Goal: Task Accomplishment & Management: Manage account settings

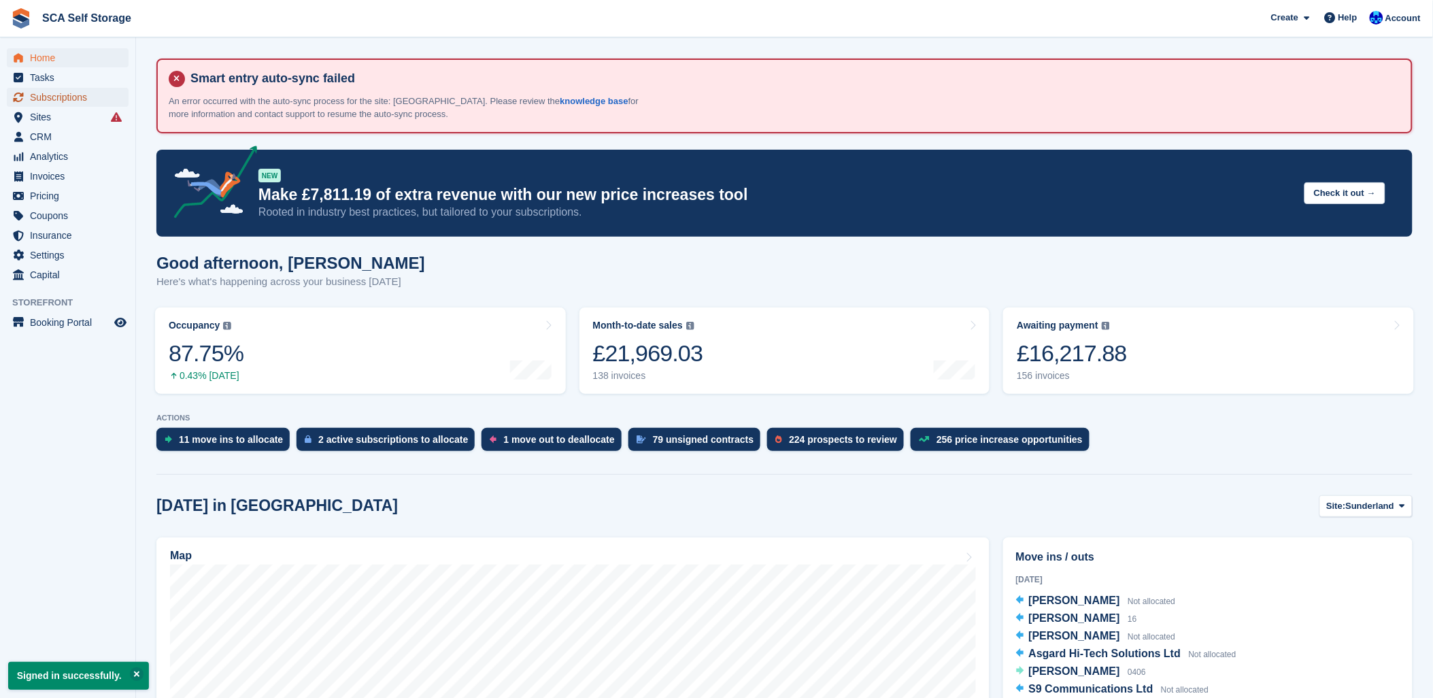
click at [82, 89] on span "Subscriptions" at bounding box center [71, 97] width 82 height 19
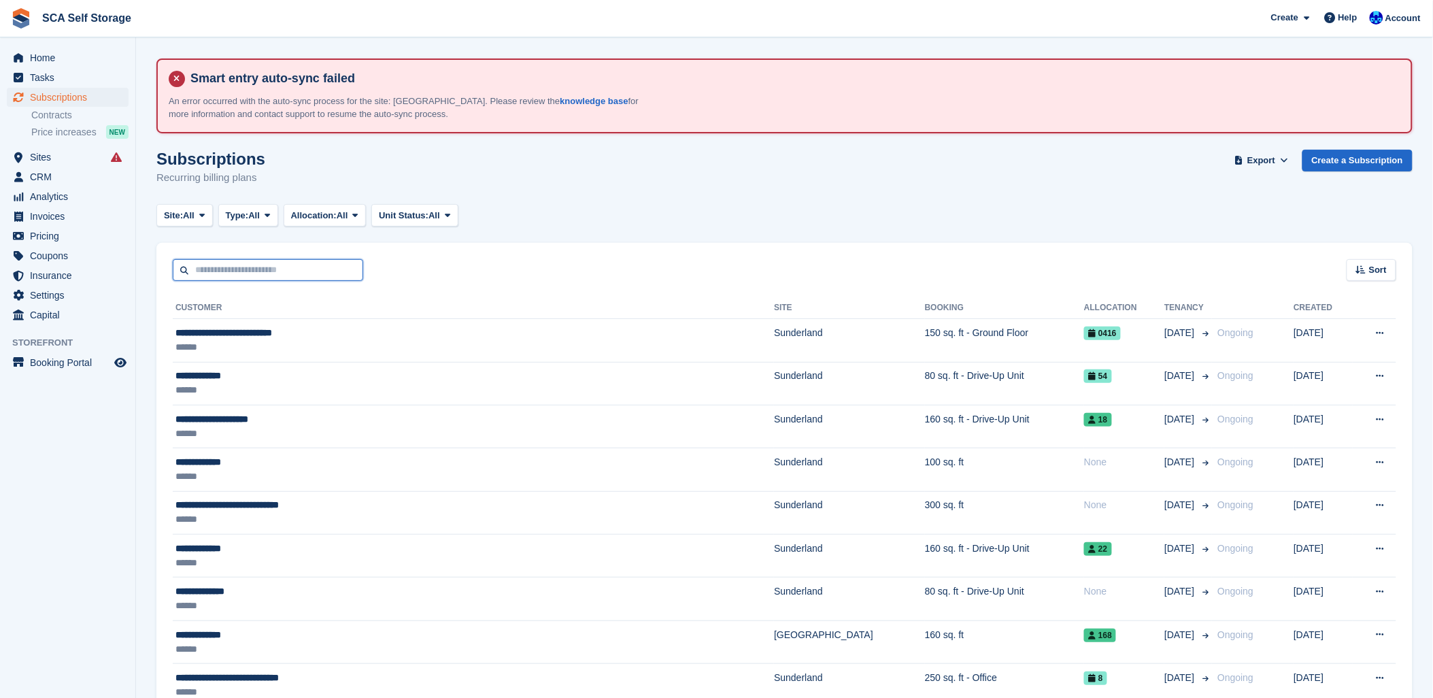
click at [223, 275] on input "text" at bounding box center [268, 270] width 190 height 22
drag, startPoint x: 223, startPoint y: 259, endPoint x: 225, endPoint y: 266, distance: 7.1
click at [225, 266] on input "text" at bounding box center [268, 270] width 190 height 22
type input "***"
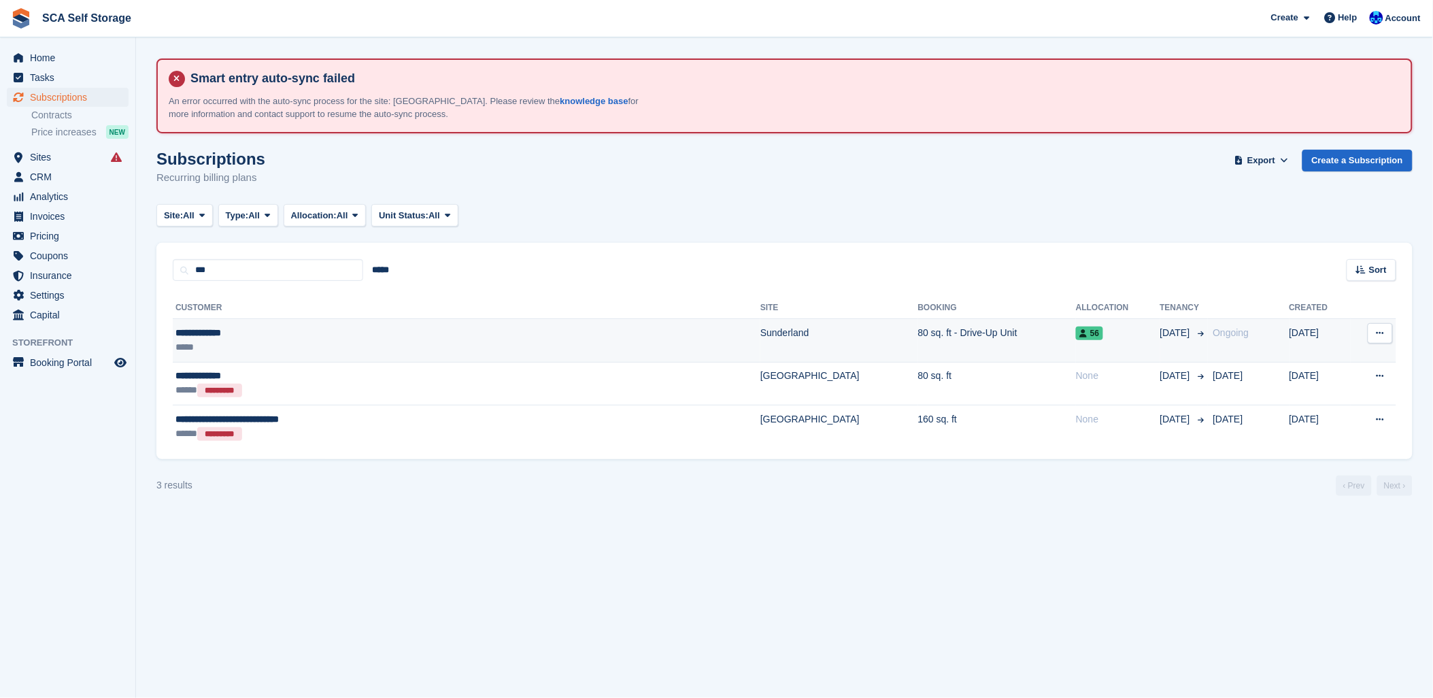
click at [256, 350] on div "*****" at bounding box center [358, 347] width 367 height 14
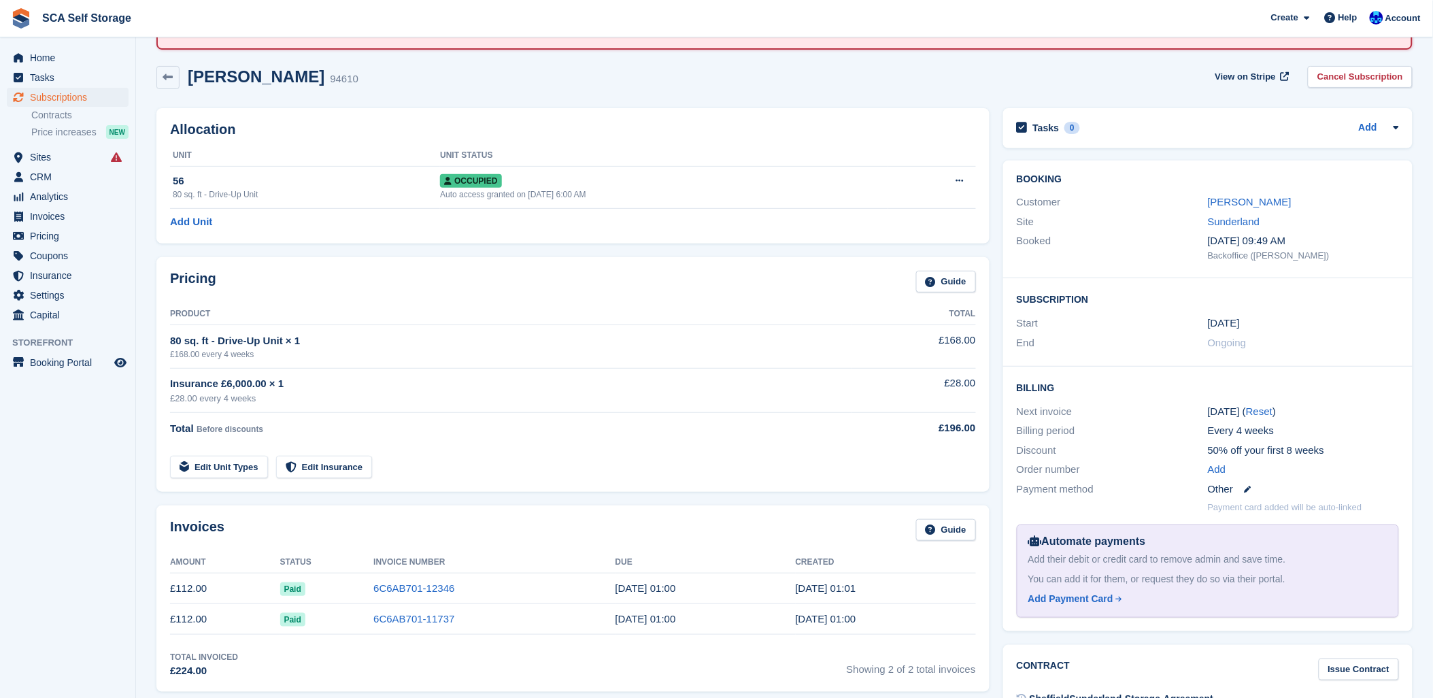
scroll to position [151, 0]
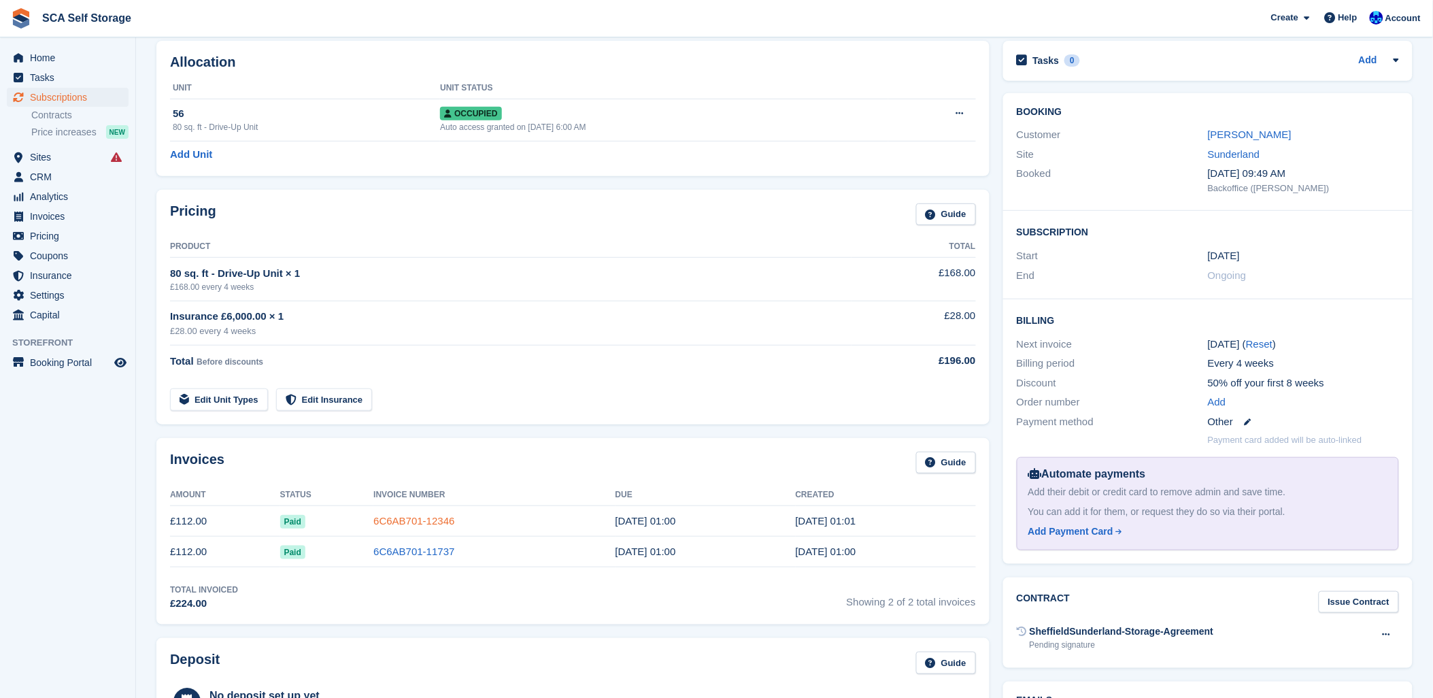
click at [385, 520] on link "6C6AB701-12346" at bounding box center [413, 521] width 81 height 12
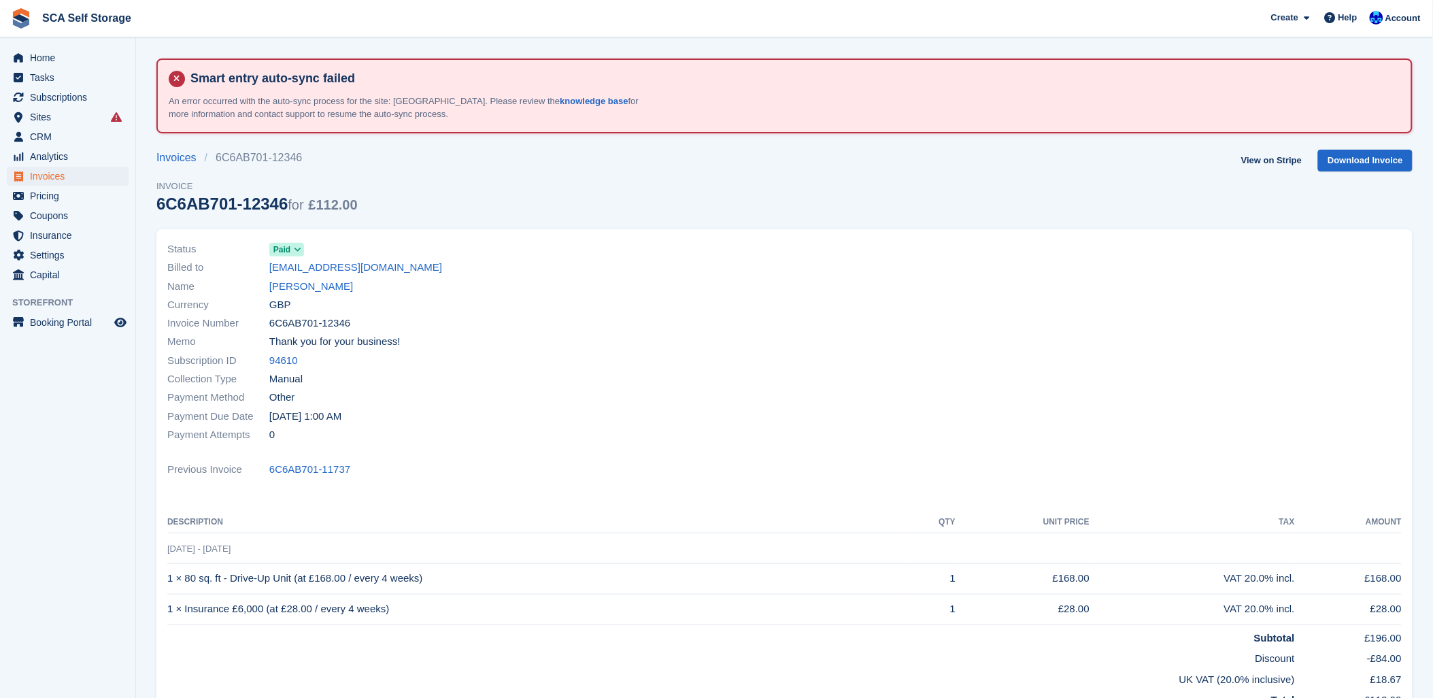
click at [231, 560] on td "12 Aug - 9 Sep" at bounding box center [784, 548] width 1234 height 31
click at [435, 502] on div "Status Paid Billed to alfie.sir@gmail.com Name Alfie Sirmond Currency GBP Invoi…" at bounding box center [784, 482] width 1256 height 507
click at [917, 393] on div at bounding box center [1098, 342] width 626 height 220
click at [611, 321] on div "Invoice Number 6C6AB701-12346" at bounding box center [471, 323] width 609 height 18
click at [296, 284] on link "Alfie Sirmond" at bounding box center [311, 287] width 84 height 16
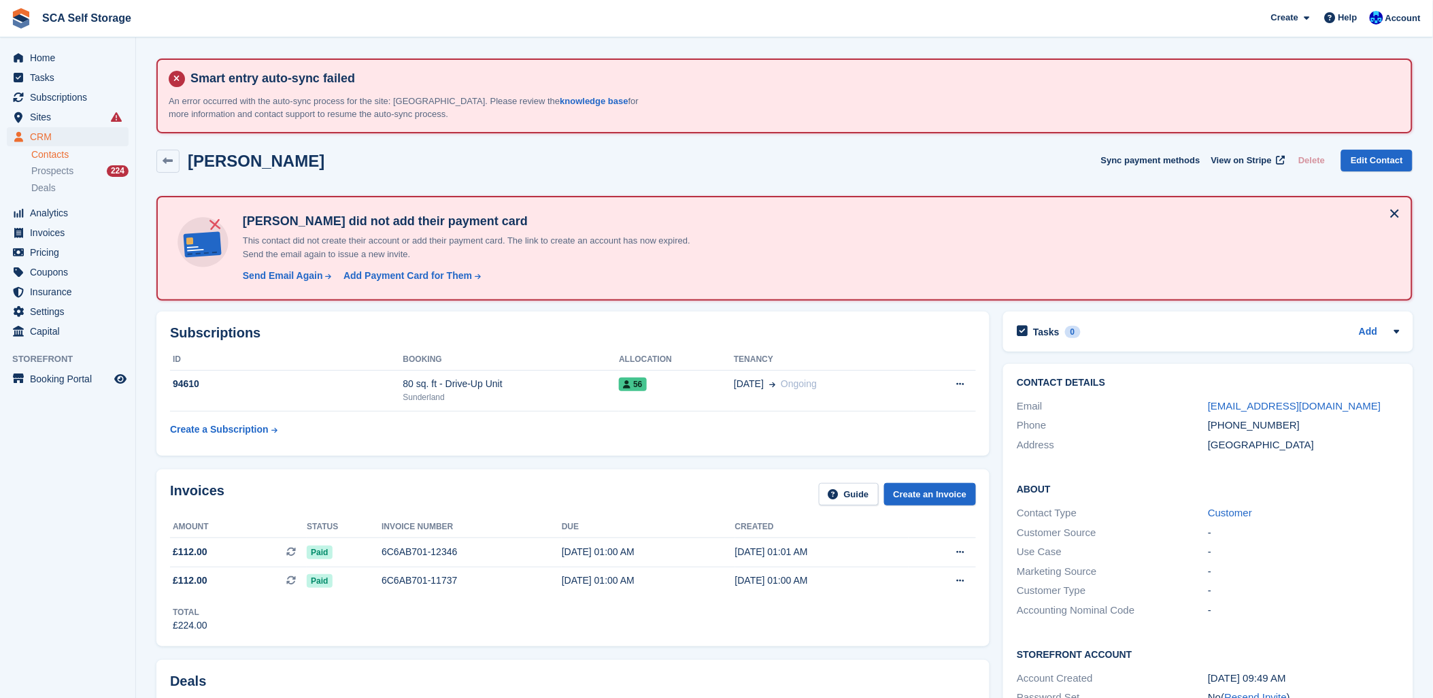
click at [669, 178] on div "Alfie Sirmond Sync payment methods View on Stripe Delete Edit Contact" at bounding box center [785, 164] width 1270 height 42
drag, startPoint x: 483, startPoint y: 469, endPoint x: 484, endPoint y: 457, distance: 12.3
drag, startPoint x: 484, startPoint y: 457, endPoint x: 828, endPoint y: 482, distance: 345.7
click at [833, 479] on div "Invoices Guide Create an Invoice Amount Status Invoice number Due Created £112.…" at bounding box center [572, 557] width 833 height 177
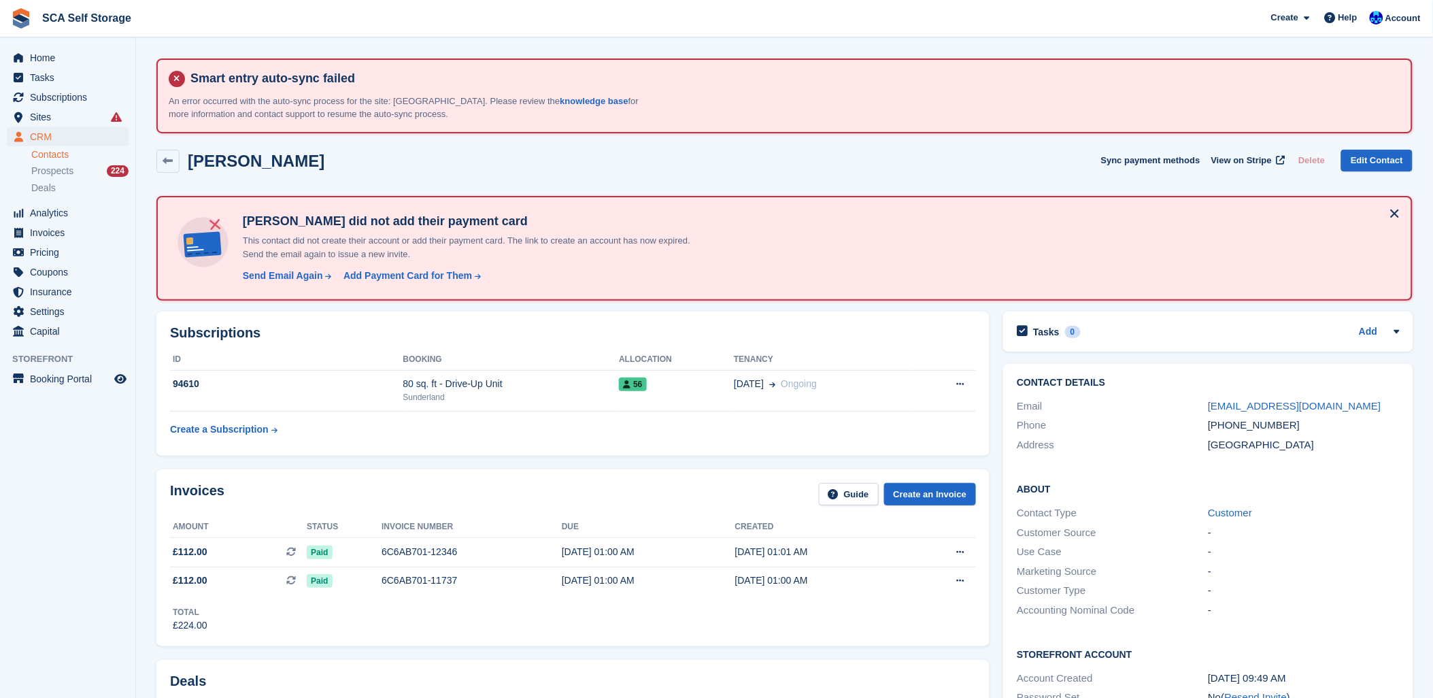
drag, startPoint x: 698, startPoint y: 487, endPoint x: 713, endPoint y: 468, distance: 23.8
click at [698, 486] on div "Invoices Guide Create an Invoice" at bounding box center [573, 498] width 806 height 31
click at [331, 145] on div "Alfie Sirmond Sync payment methods View on Stripe Delete Edit Contact" at bounding box center [785, 164] width 1270 height 42
click at [622, 174] on div "Alfie Sirmond Sync payment methods View on Stripe Delete Edit Contact" at bounding box center [785, 164] width 1270 height 42
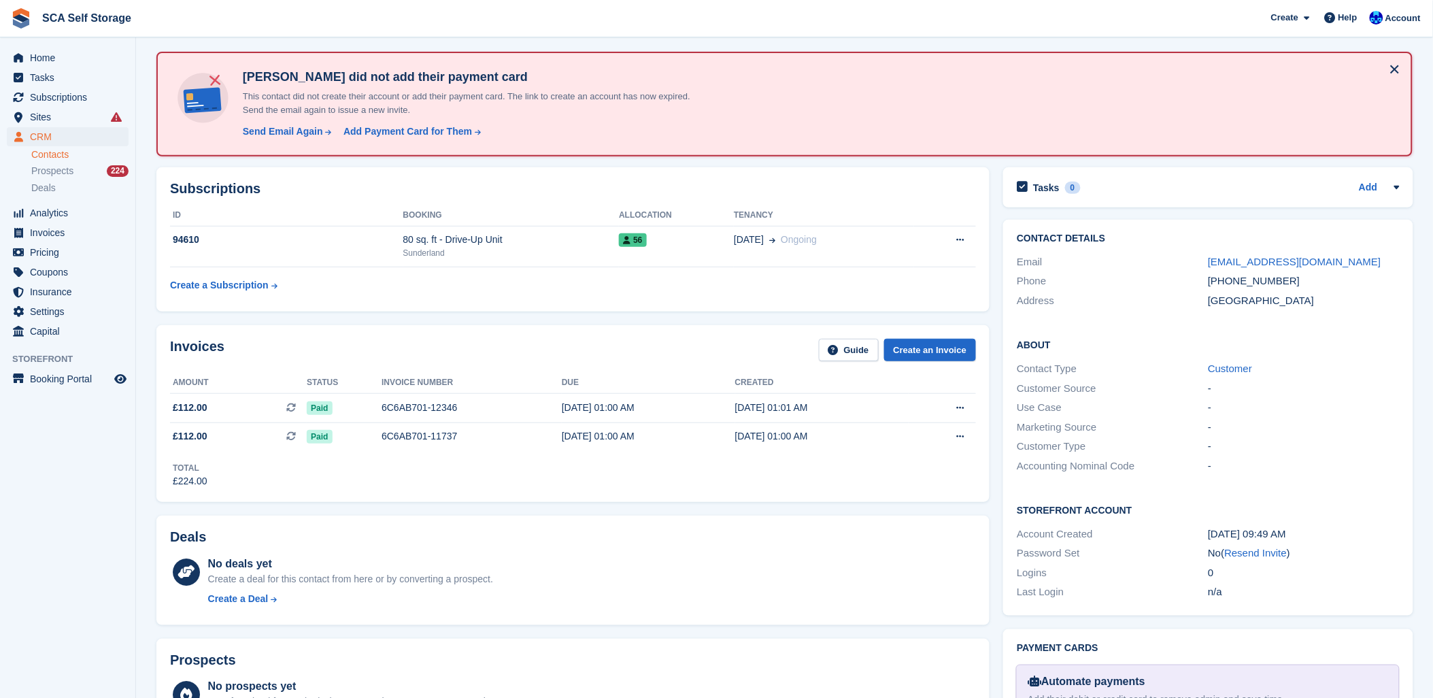
scroll to position [75, 0]
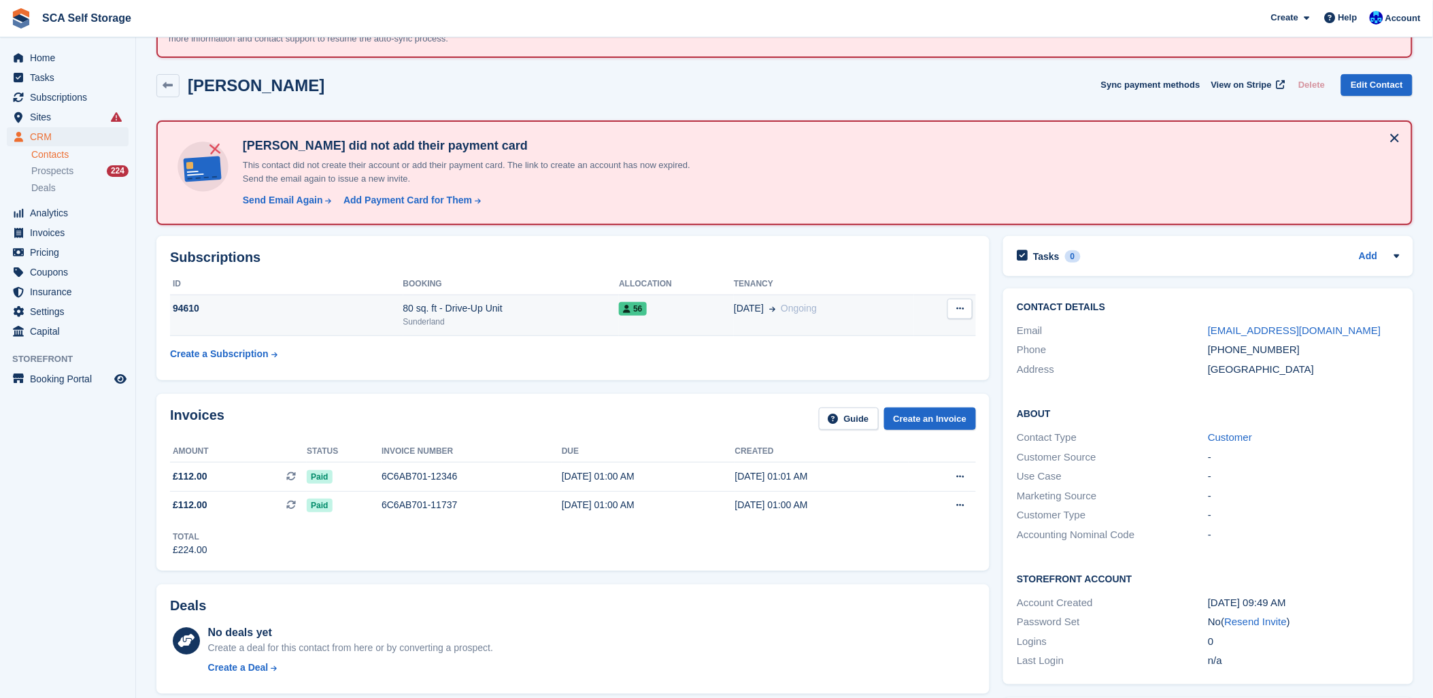
click at [482, 303] on div "80 sq. ft - Drive-Up Unit" at bounding box center [511, 308] width 216 height 14
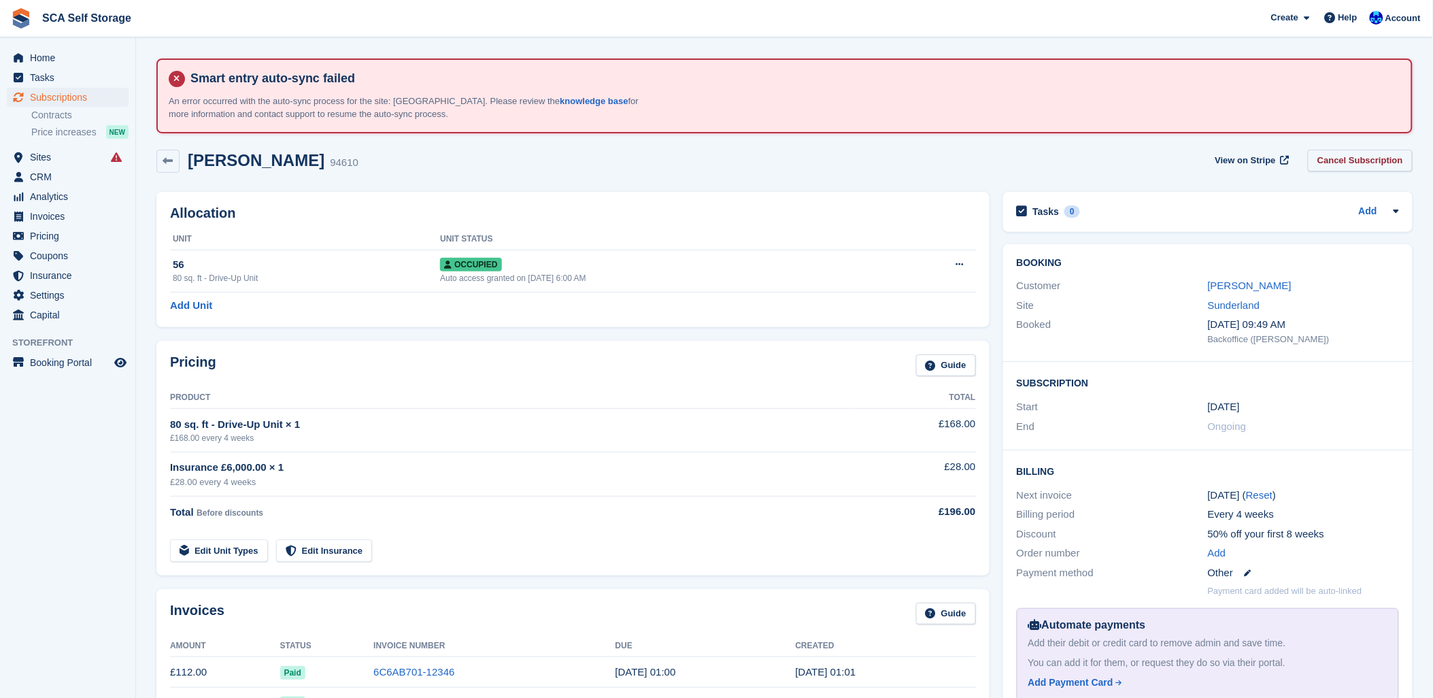
click at [1377, 165] on link "Cancel Subscription" at bounding box center [1360, 161] width 105 height 22
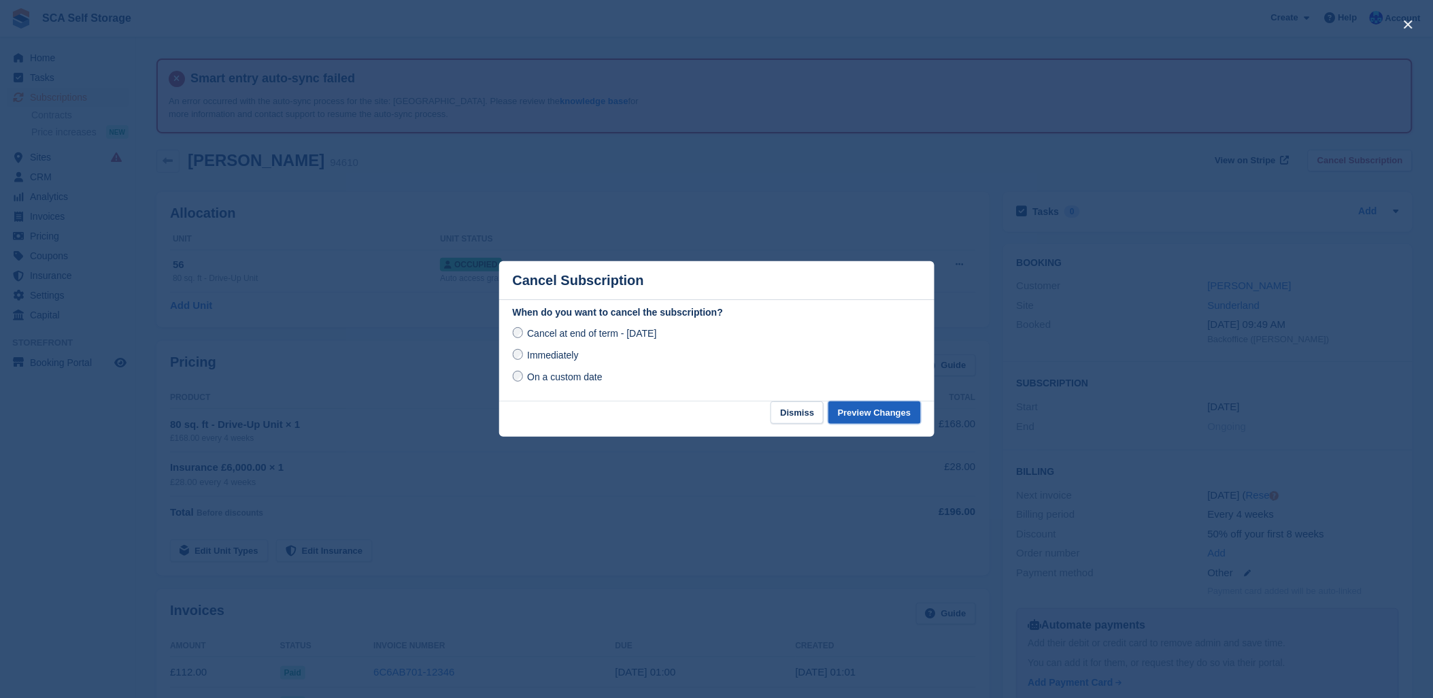
click at [865, 418] on button "Preview Changes" at bounding box center [874, 412] width 92 height 22
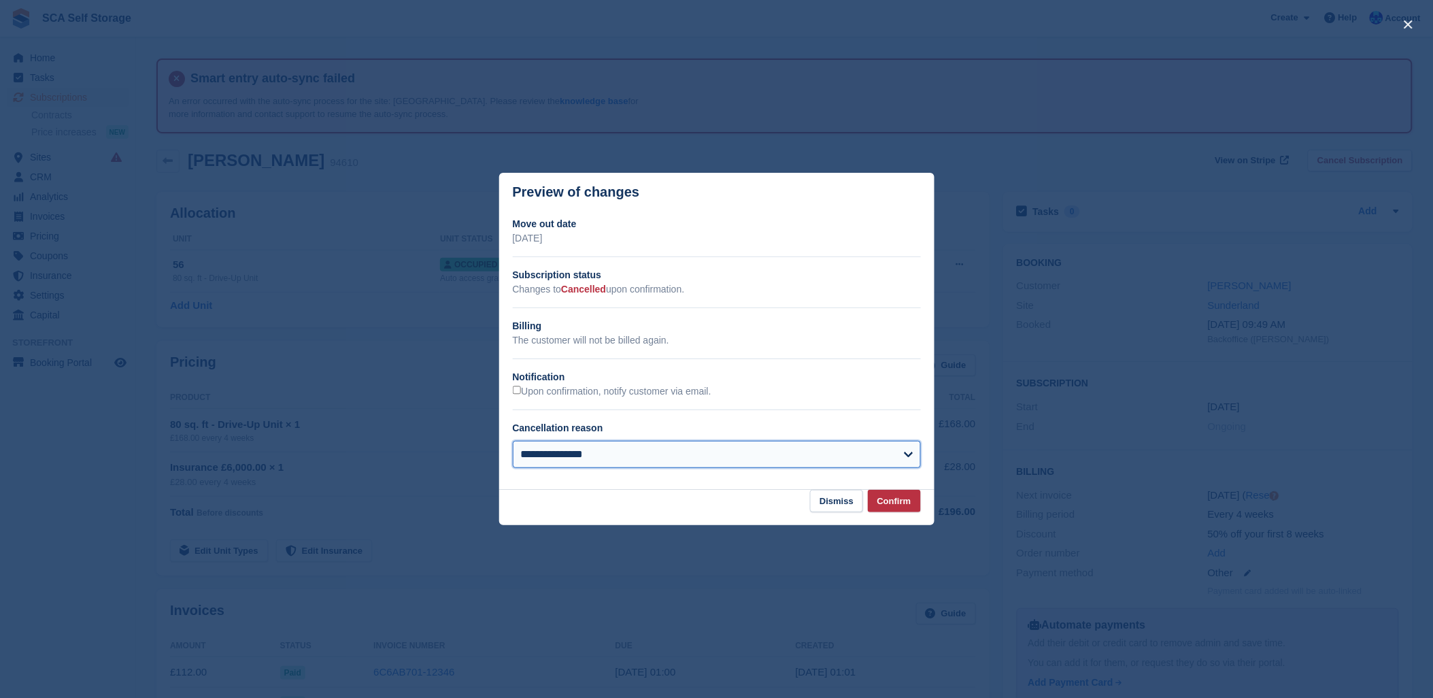
click at [603, 457] on select "**********" at bounding box center [717, 454] width 408 height 27
select select "**********"
click at [513, 442] on select "**********" at bounding box center [717, 454] width 408 height 27
click at [862, 502] on button "Dismiss" at bounding box center [836, 501] width 53 height 22
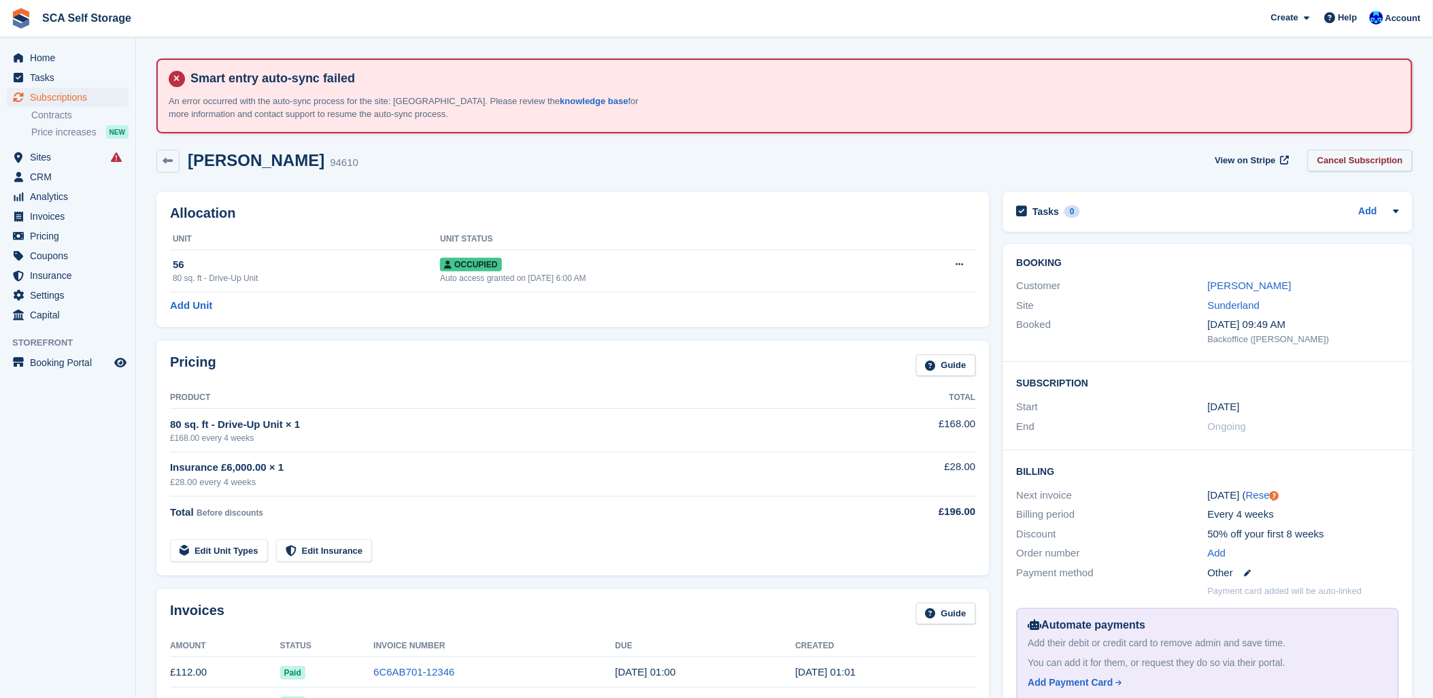
click at [1359, 161] on link "Cancel Subscription" at bounding box center [1360, 161] width 105 height 22
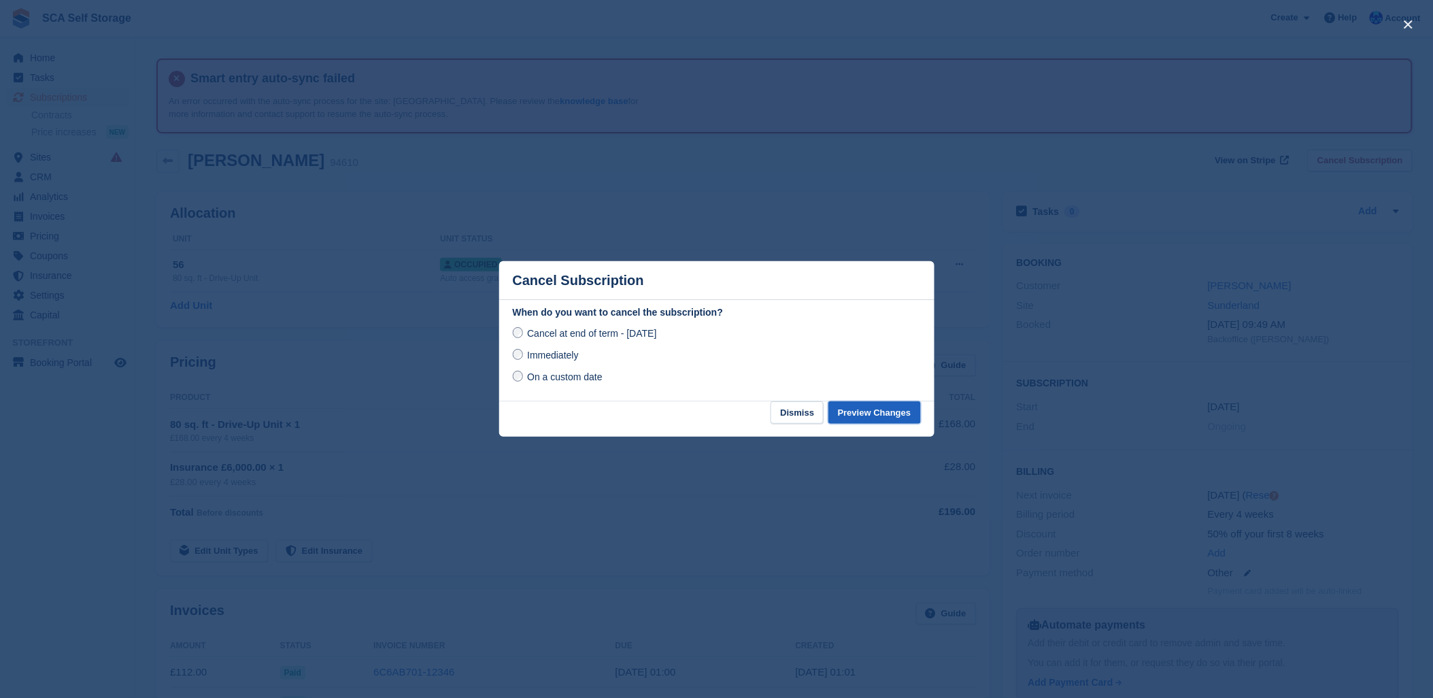
click at [879, 412] on button "Preview Changes" at bounding box center [874, 412] width 92 height 22
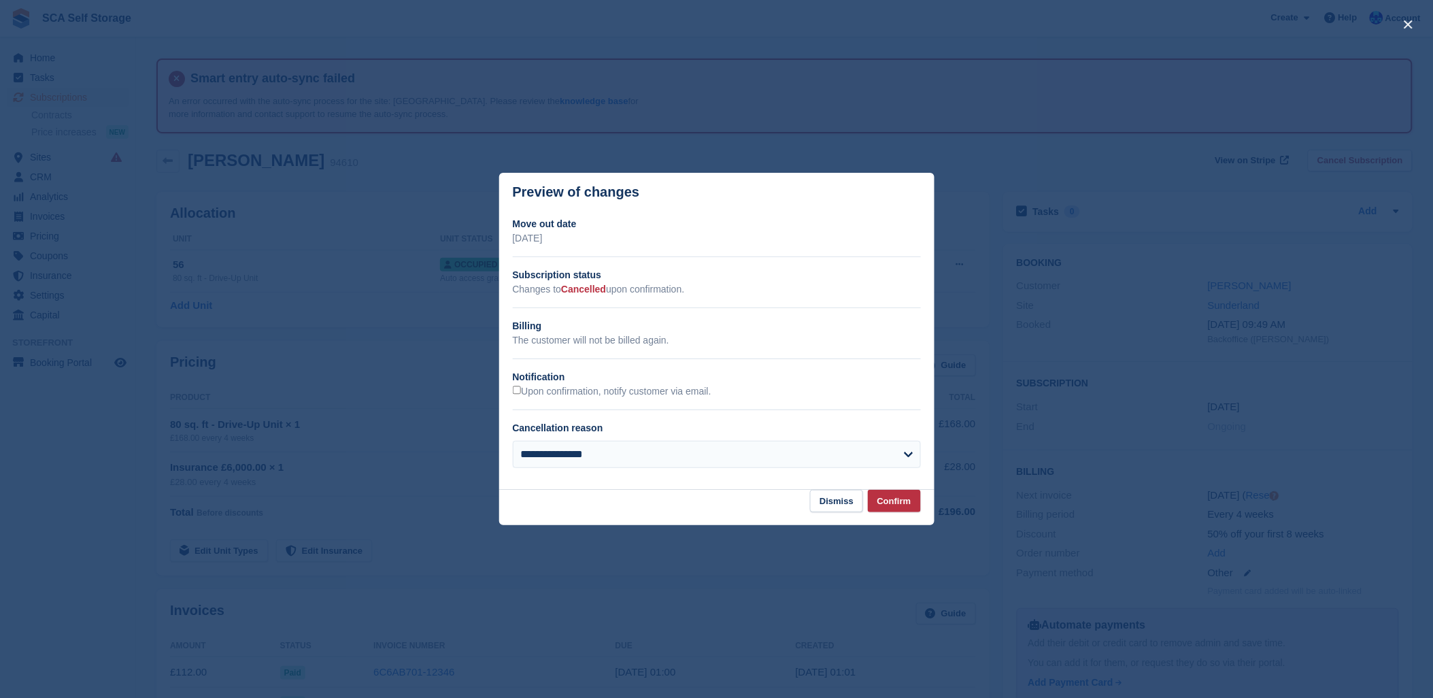
click at [649, 434] on div "Cancellation reason" at bounding box center [709, 428] width 392 height 14
click at [648, 445] on select "**********" at bounding box center [717, 454] width 408 height 27
select select "**********"
click at [513, 442] on select "**********" at bounding box center [717, 454] width 408 height 27
click at [894, 503] on button "Confirm" at bounding box center [894, 501] width 53 height 22
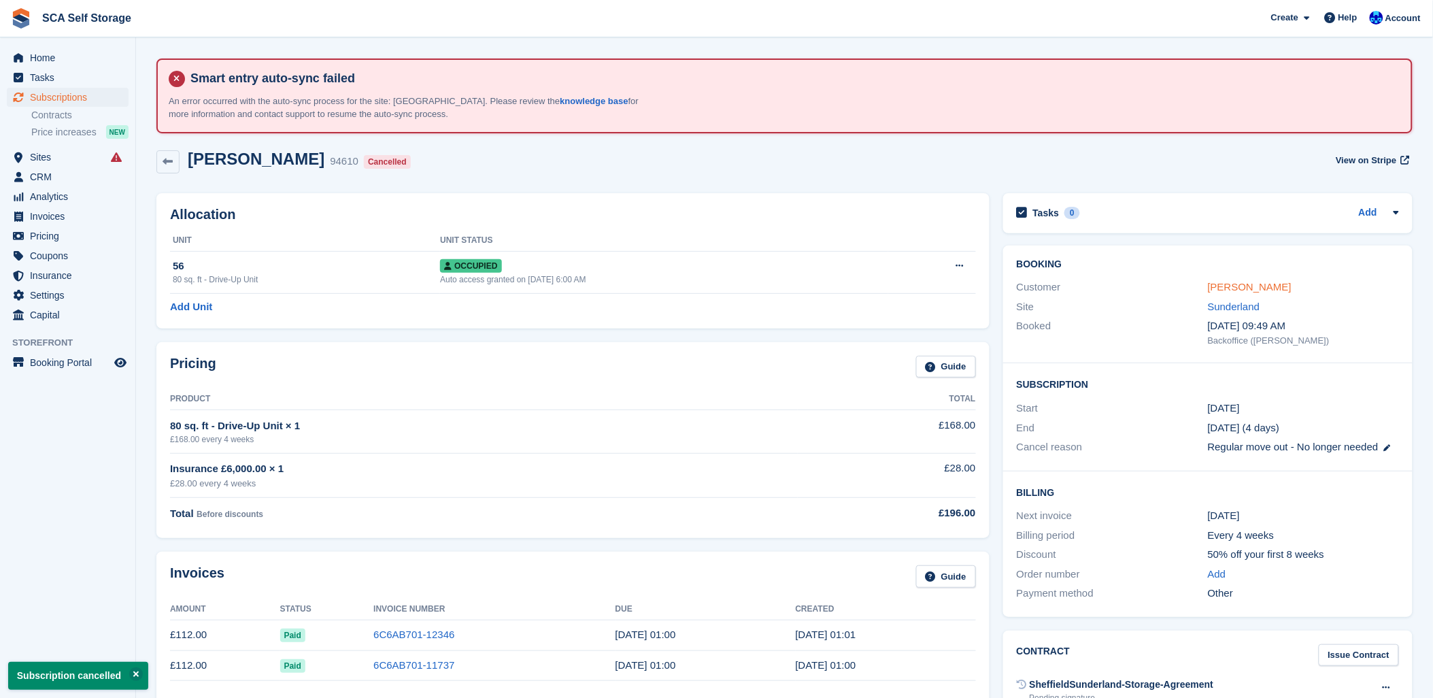
click at [1256, 290] on link "Alfie Sirmond" at bounding box center [1250, 287] width 84 height 12
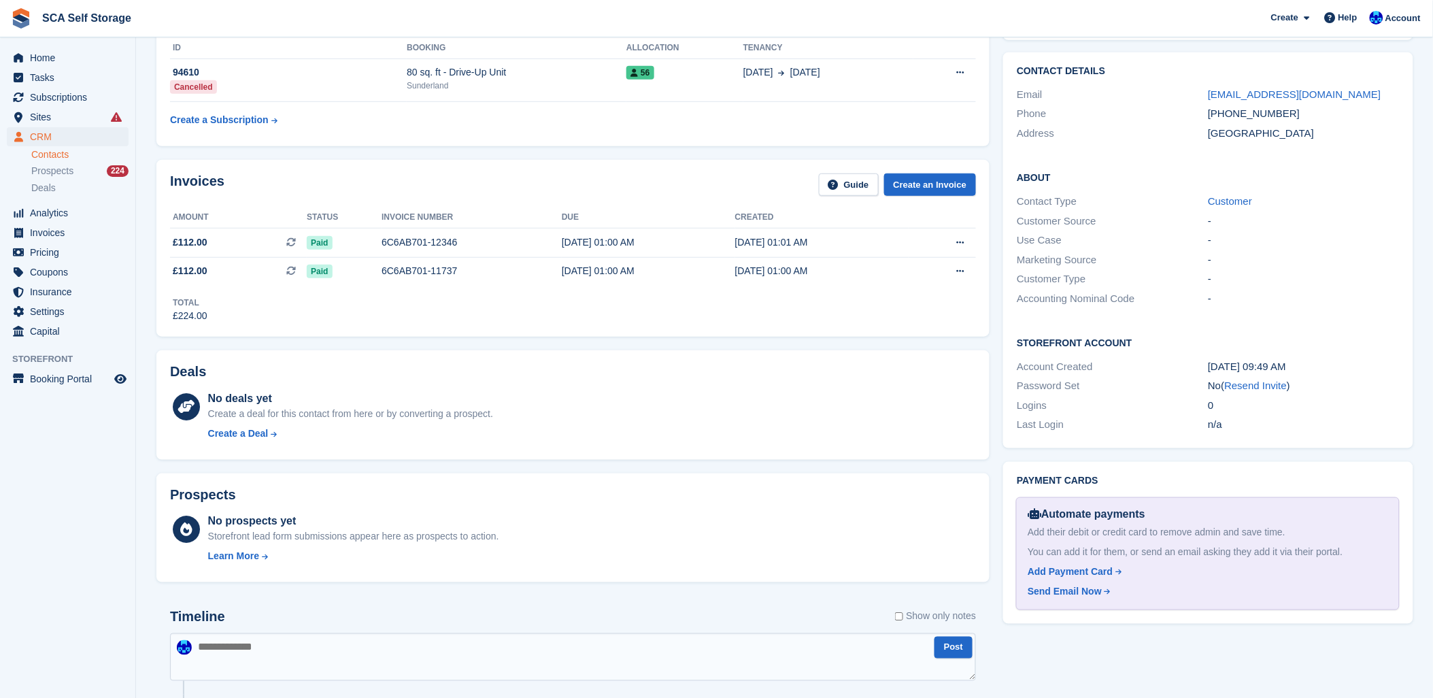
scroll to position [377, 0]
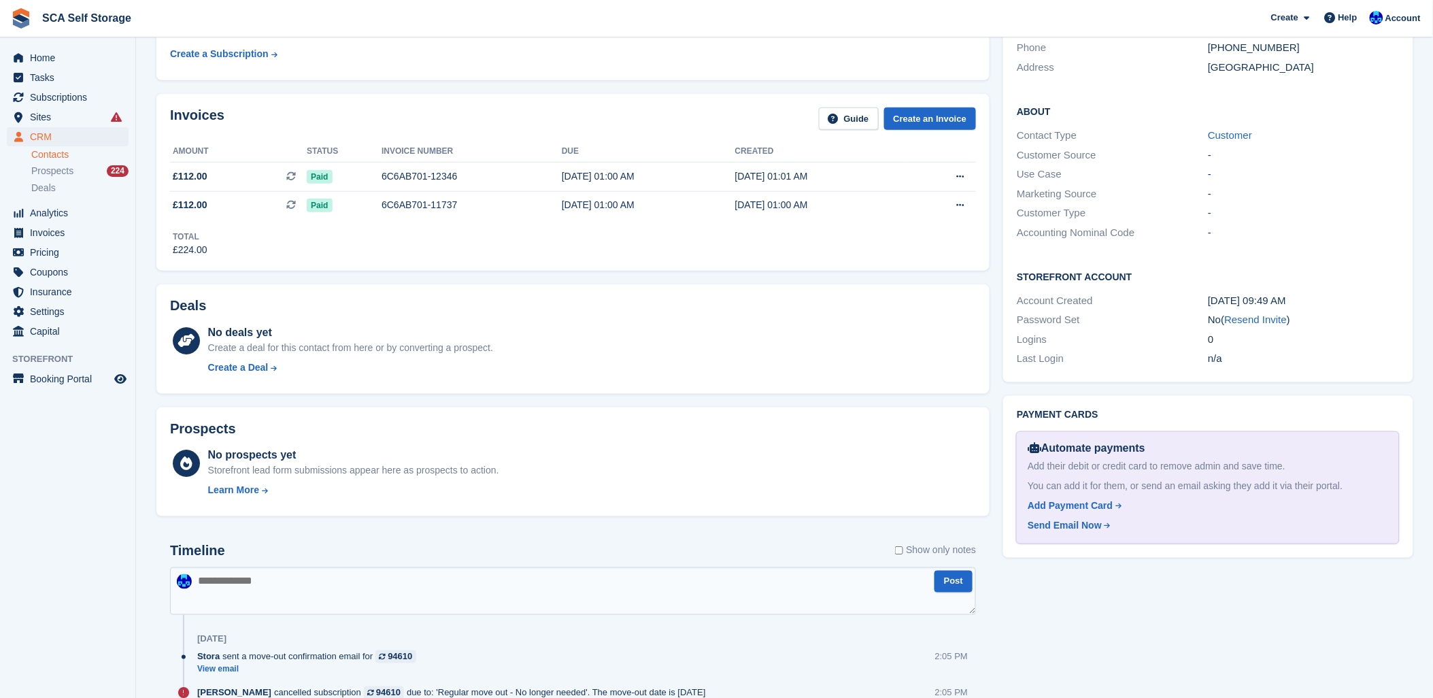
drag, startPoint x: 451, startPoint y: 589, endPoint x: 698, endPoint y: 583, distance: 247.6
click at [452, 589] on textarea at bounding box center [573, 591] width 806 height 48
type textarea "**********"
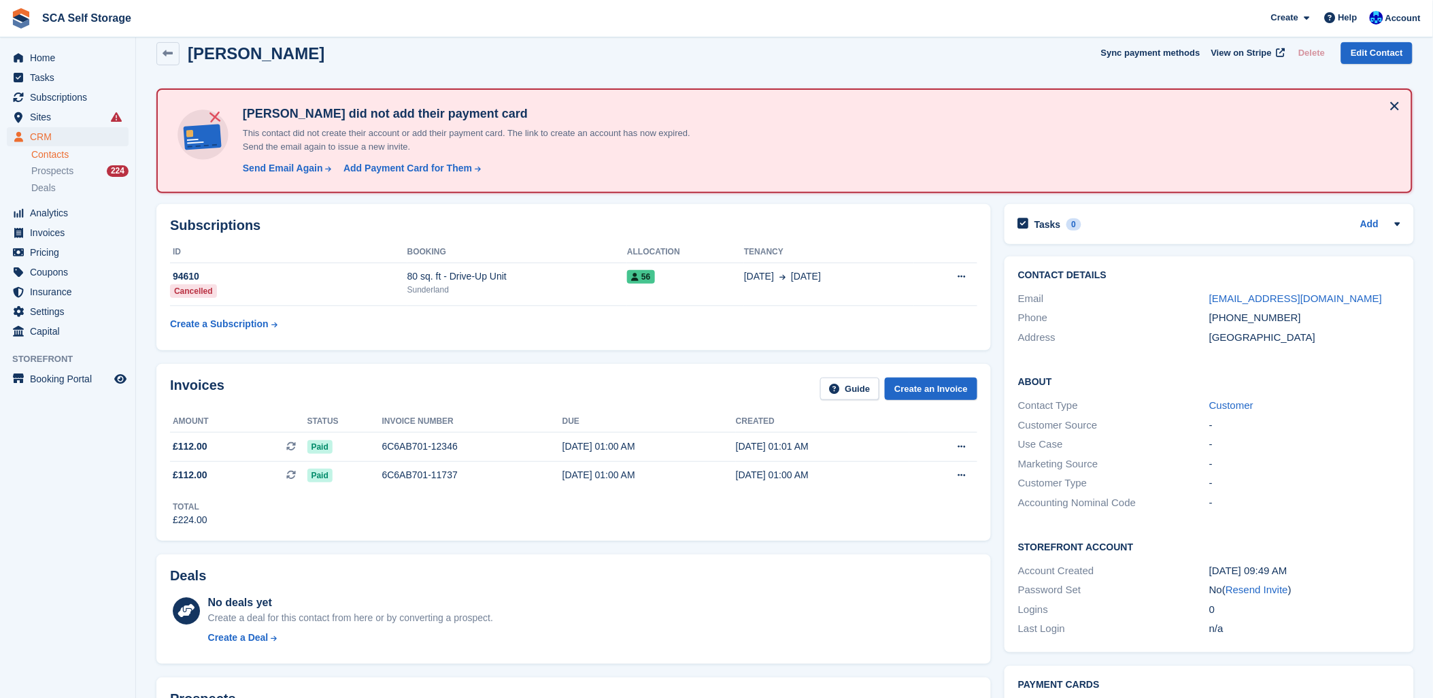
scroll to position [0, 0]
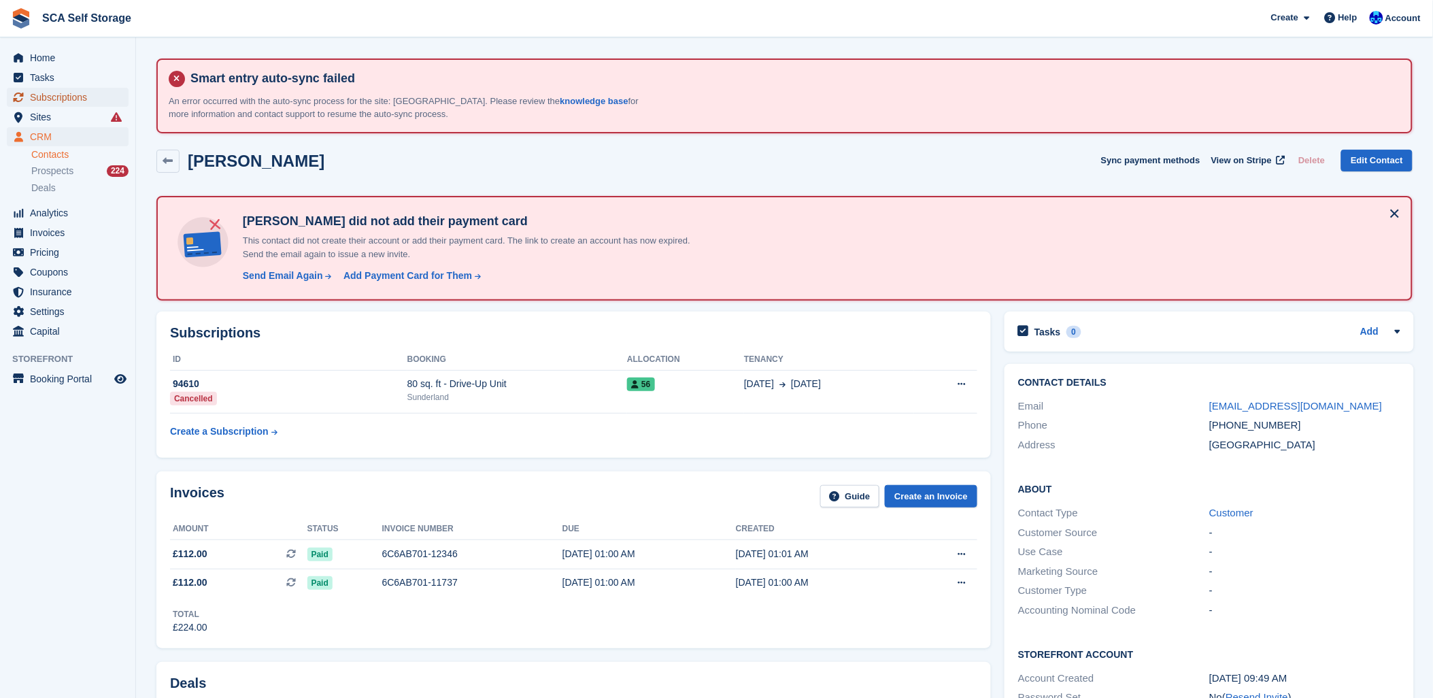
click at [52, 92] on span "Subscriptions" at bounding box center [71, 97] width 82 height 19
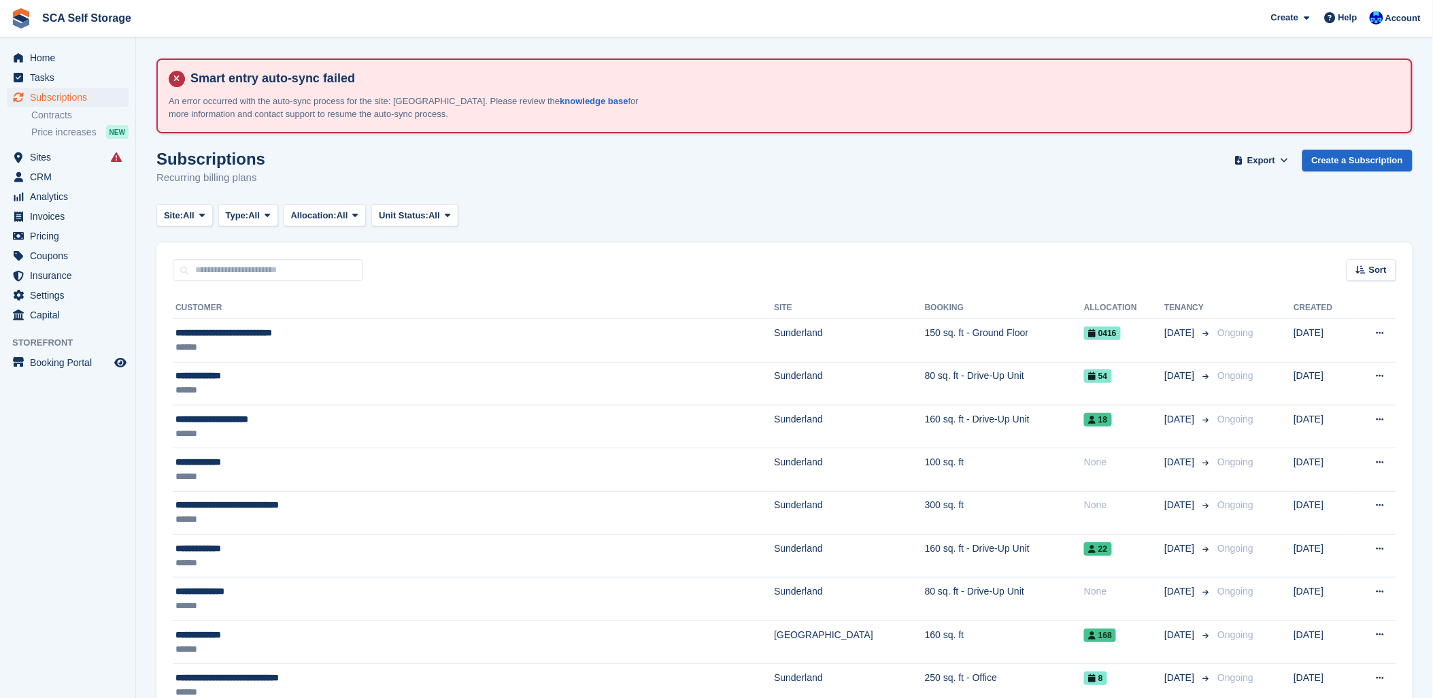
click at [747, 221] on div "Site: All All Sunderland Sheffield Type: All All Upcoming Previous Active Endin…" at bounding box center [784, 215] width 1256 height 22
click at [779, 168] on div "Subscriptions Recurring billing plans Export Export Subscriptions Export a CSV …" at bounding box center [784, 176] width 1256 height 52
click at [552, 182] on div "Subscriptions Recurring billing plans Export Export Subscriptions Export a CSV …" at bounding box center [784, 176] width 1256 height 52
drag, startPoint x: 303, startPoint y: 261, endPoint x: 450, endPoint y: 260, distance: 147.6
click at [310, 261] on input "text" at bounding box center [268, 270] width 190 height 22
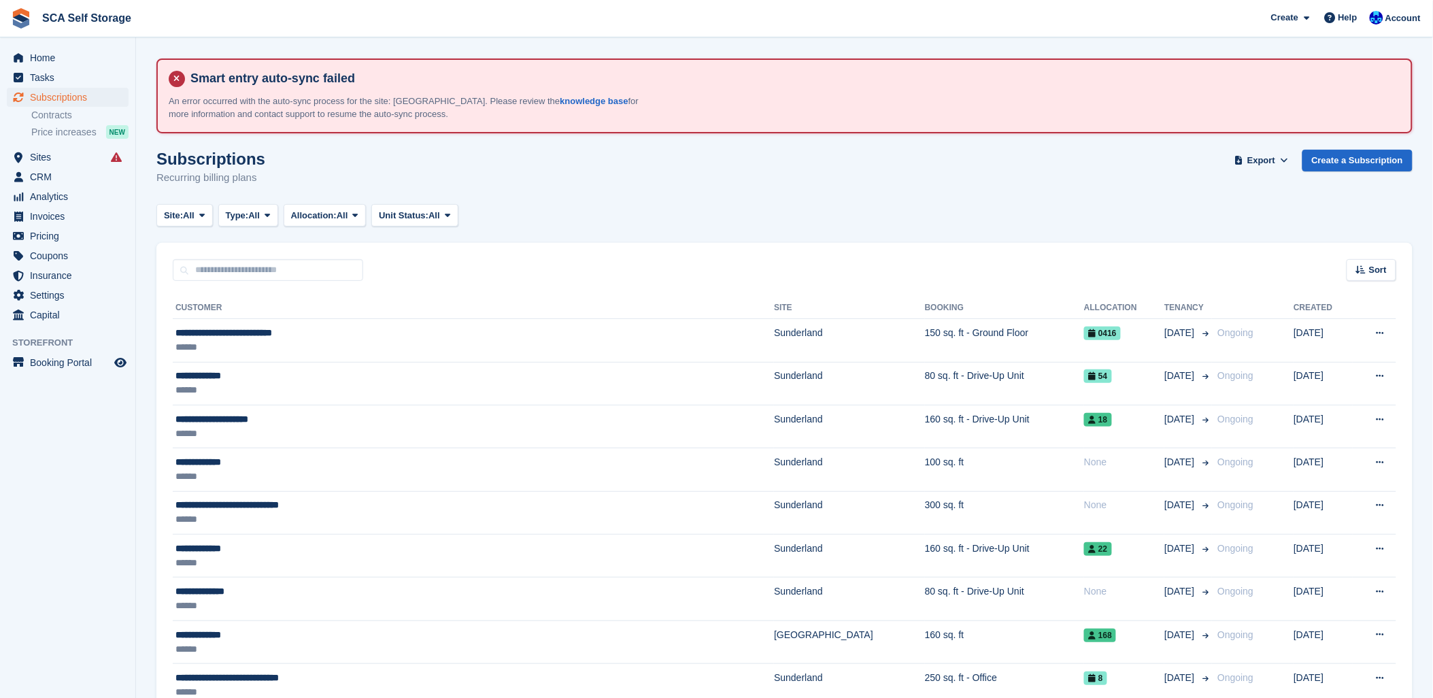
click at [608, 243] on div "Sort Sort by Customer name Date created Move in date Move out date Created (old…" at bounding box center [784, 262] width 1256 height 39
click at [258, 279] on input "text" at bounding box center [268, 270] width 190 height 22
drag, startPoint x: 586, startPoint y: 246, endPoint x: 620, endPoint y: 239, distance: 35.2
click at [590, 245] on div "Sort Sort by Customer name Date created Move in date Move out date Created (old…" at bounding box center [784, 262] width 1256 height 39
click at [311, 267] on input "text" at bounding box center [268, 270] width 190 height 22
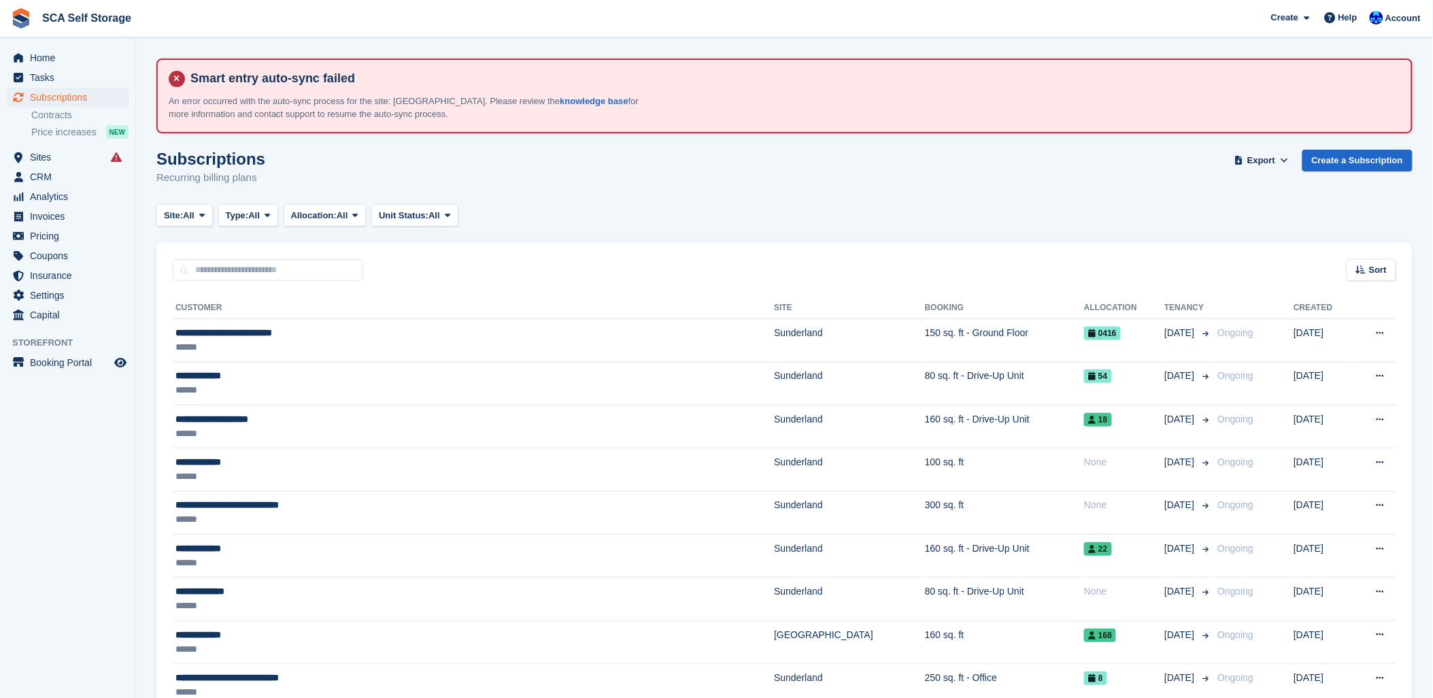
drag, startPoint x: 735, startPoint y: 250, endPoint x: 912, endPoint y: 205, distance: 182.6
click at [739, 248] on div "Sort Sort by Customer name Date created Move in date Move out date Created (old…" at bounding box center [784, 262] width 1256 height 39
click at [780, 204] on div "Site: All All Sunderland Sheffield Type: All All Upcoming Previous Active Endin…" at bounding box center [784, 215] width 1256 height 22
drag, startPoint x: 354, startPoint y: 267, endPoint x: 406, endPoint y: 259, distance: 52.3
click at [354, 267] on input "text" at bounding box center [268, 270] width 190 height 22
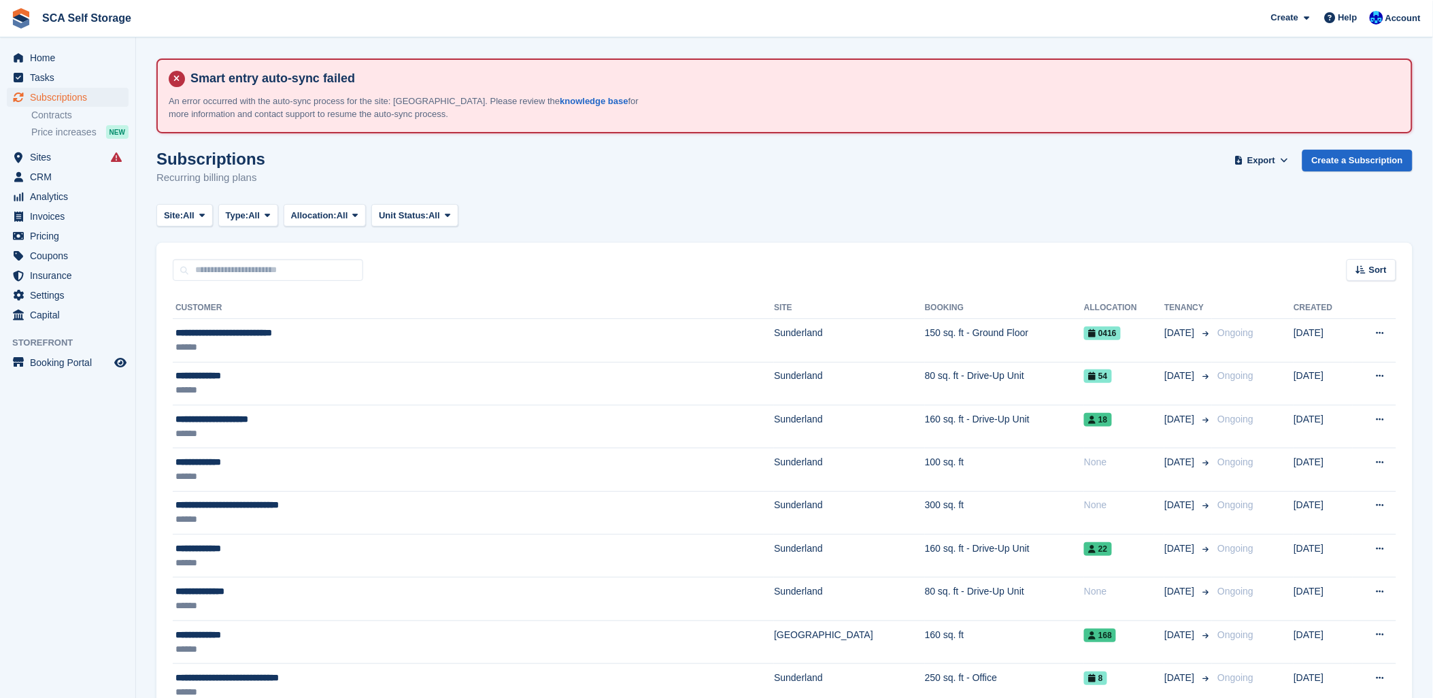
click at [858, 197] on div "Subscriptions Recurring billing plans Export Export Subscriptions Export a CSV …" at bounding box center [784, 176] width 1256 height 52
click at [36, 161] on span "Sites" at bounding box center [71, 157] width 82 height 19
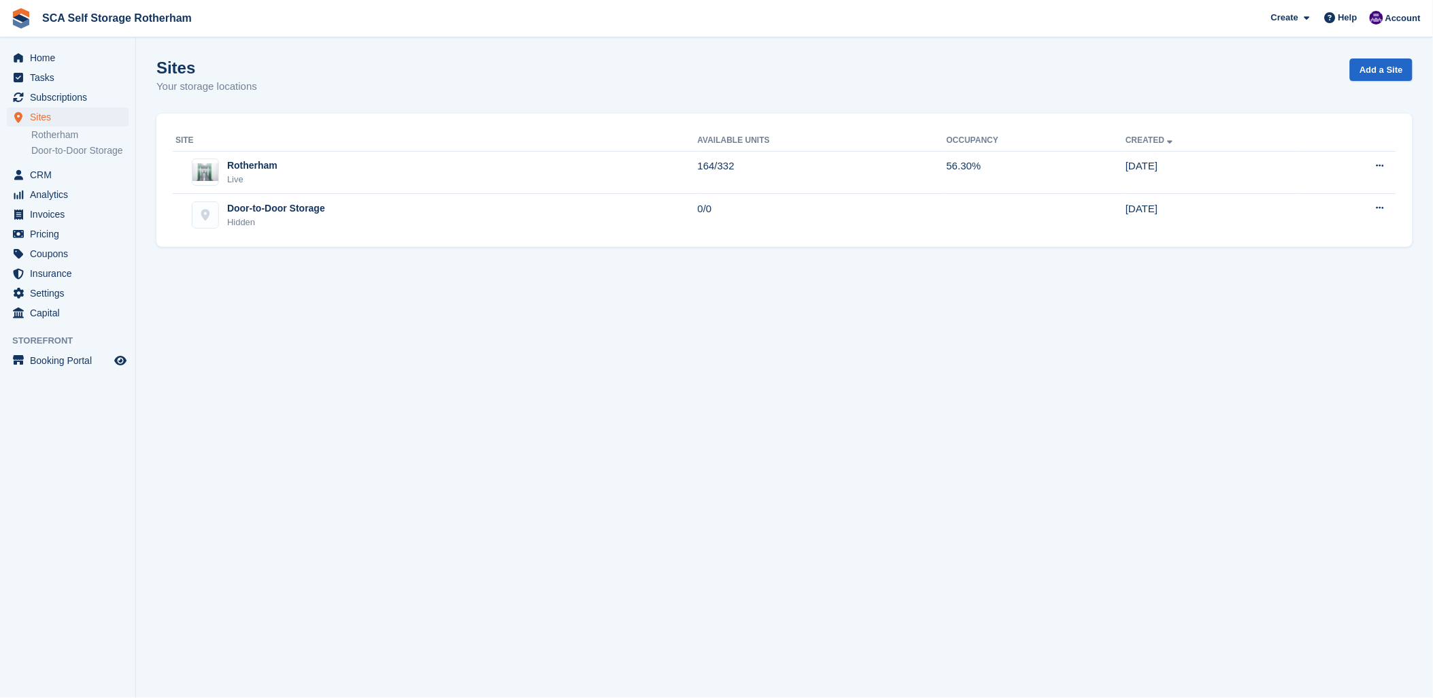
drag, startPoint x: 611, startPoint y: 80, endPoint x: 620, endPoint y: 77, distance: 9.3
click at [620, 77] on div "Sites Your storage locations Add a Site" at bounding box center [784, 84] width 1256 height 52
click at [255, 173] on div "Live" at bounding box center [252, 180] width 50 height 14
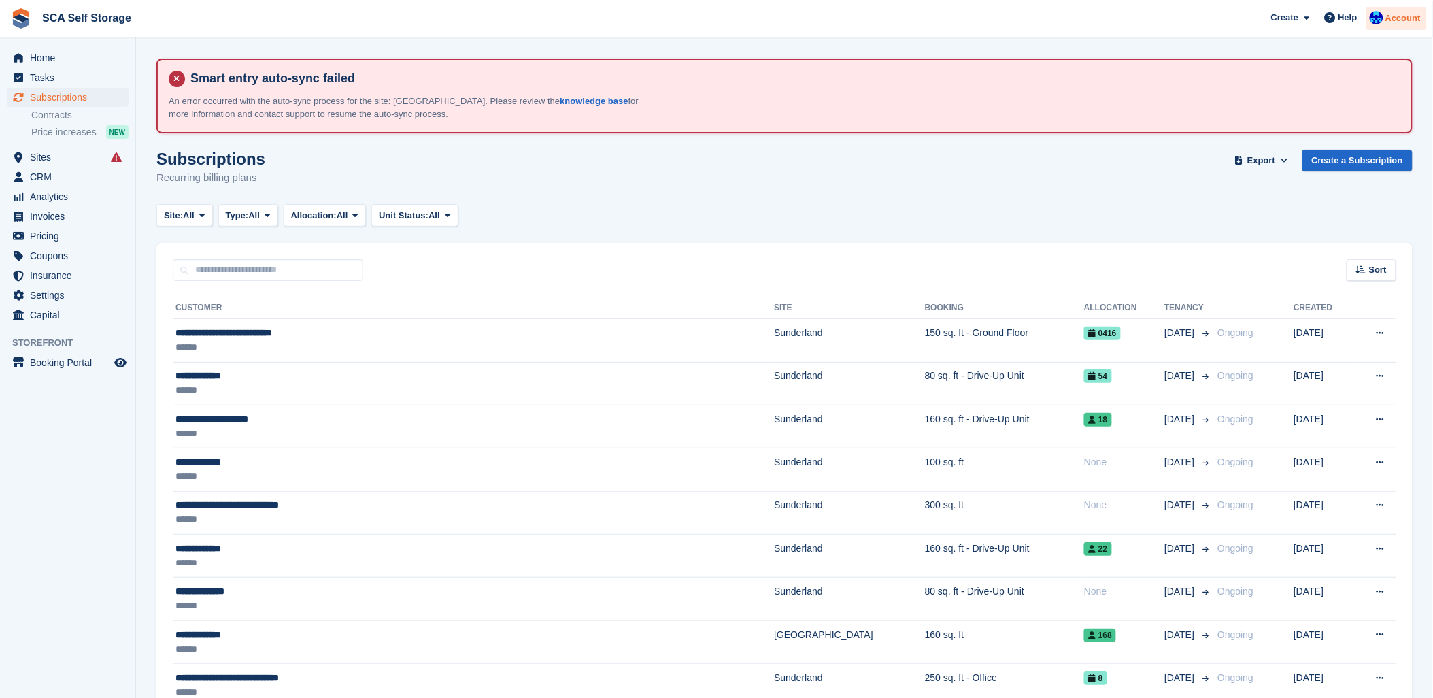
click at [1389, 25] on div "Account" at bounding box center [1396, 19] width 61 height 24
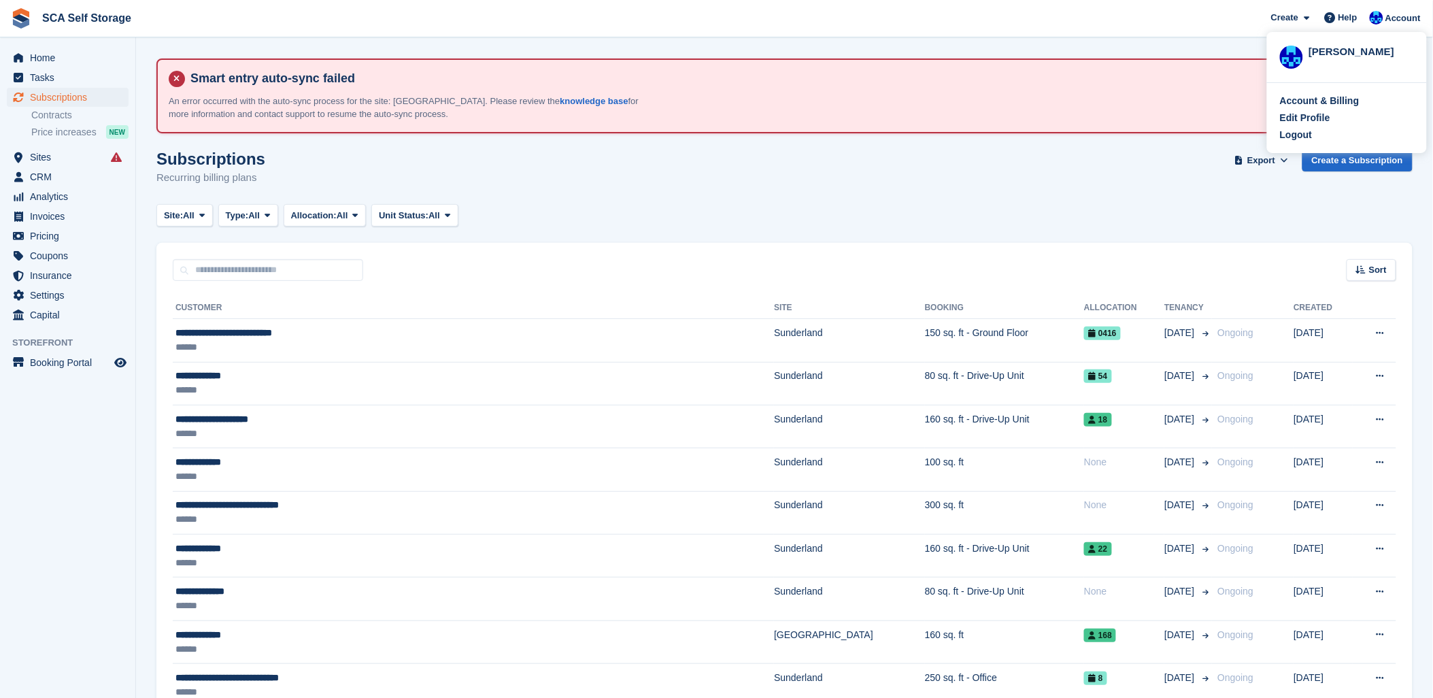
drag, startPoint x: 994, startPoint y: 185, endPoint x: 1228, endPoint y: 100, distance: 248.9
click at [1042, 165] on div "Subscriptions Recurring billing plans Export Export Subscriptions Export a CSV …" at bounding box center [784, 176] width 1256 height 52
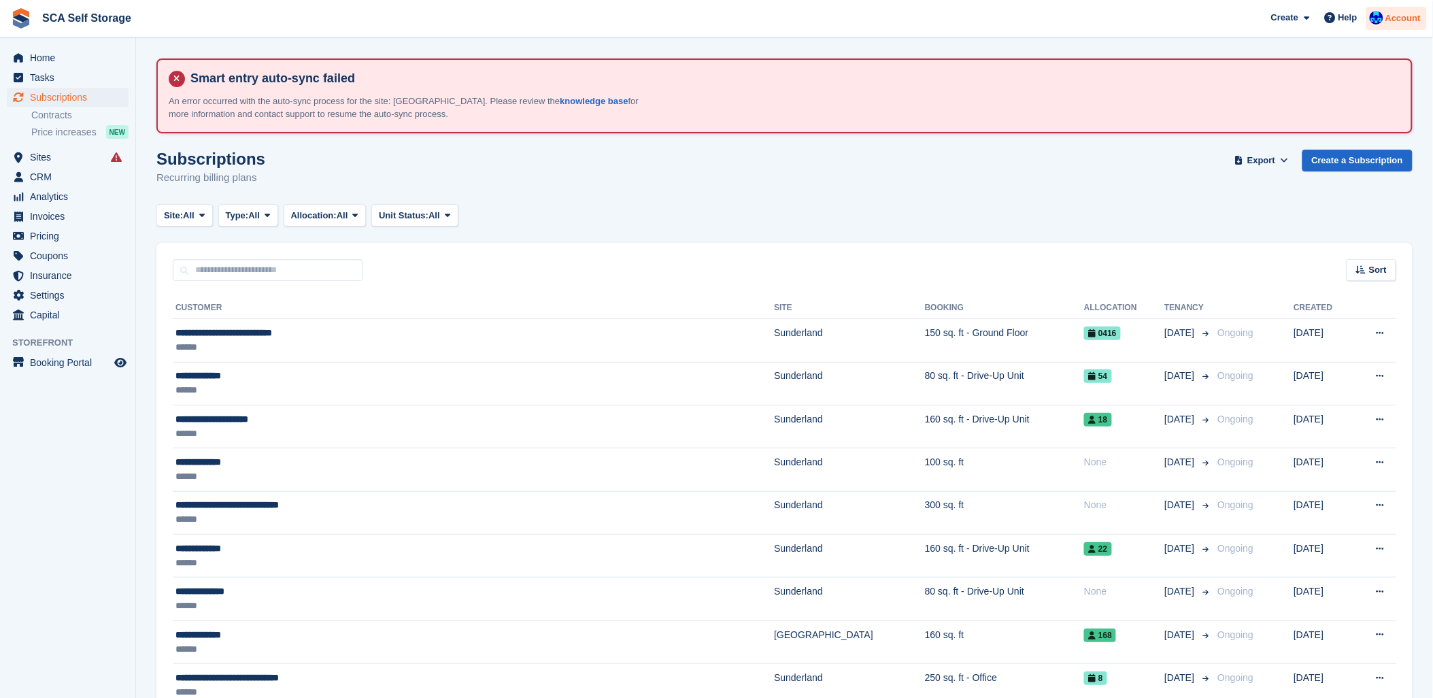
click at [1413, 9] on div "Account" at bounding box center [1396, 19] width 61 height 24
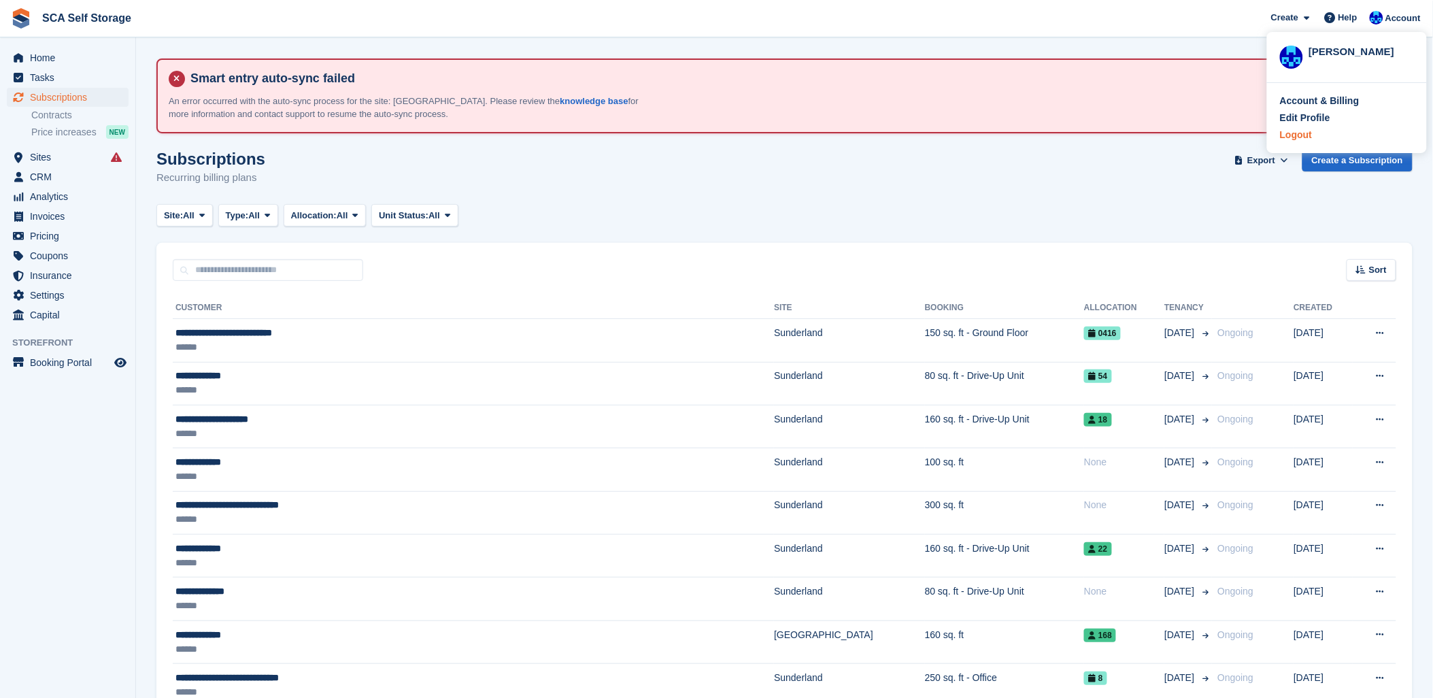
click at [1292, 129] on div "Logout" at bounding box center [1296, 135] width 32 height 14
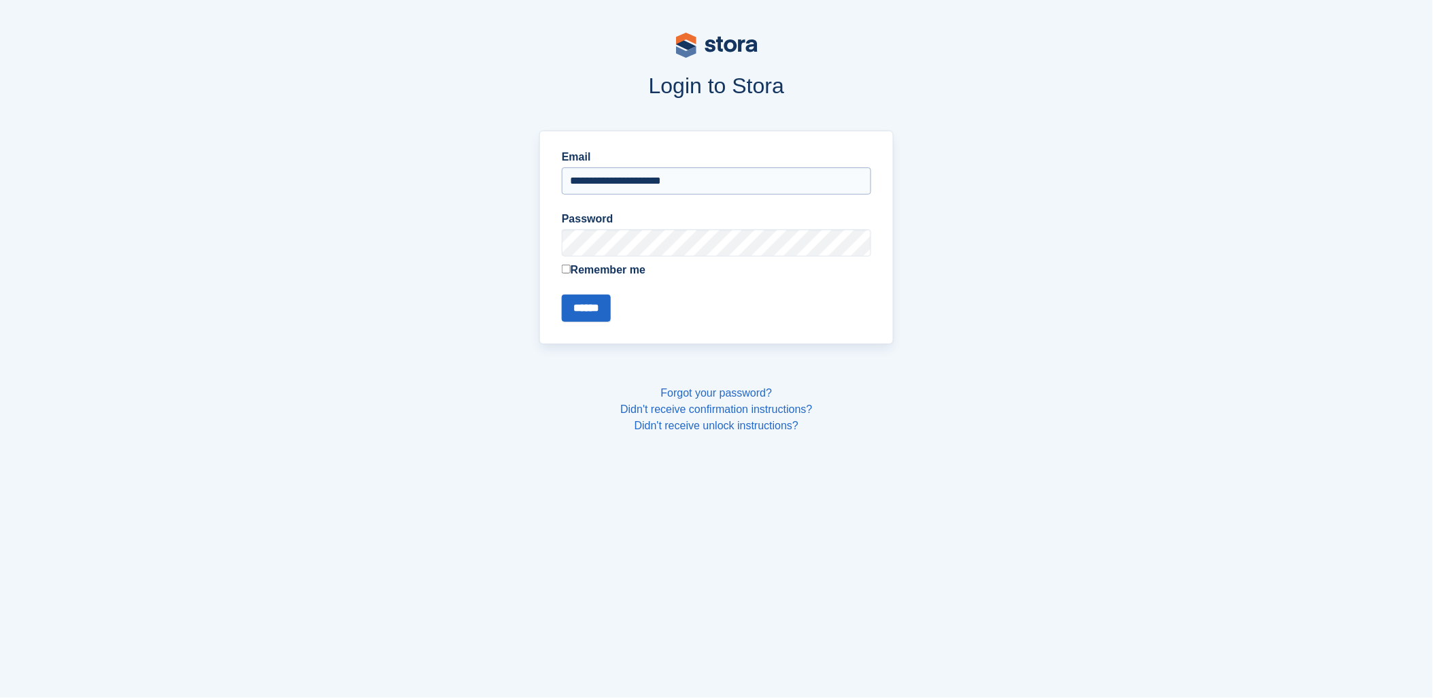
click at [669, 175] on input "**********" at bounding box center [716, 180] width 309 height 27
type input "**********"
click at [596, 311] on input "******" at bounding box center [586, 307] width 49 height 27
